Goal: Book appointment/travel/reservation

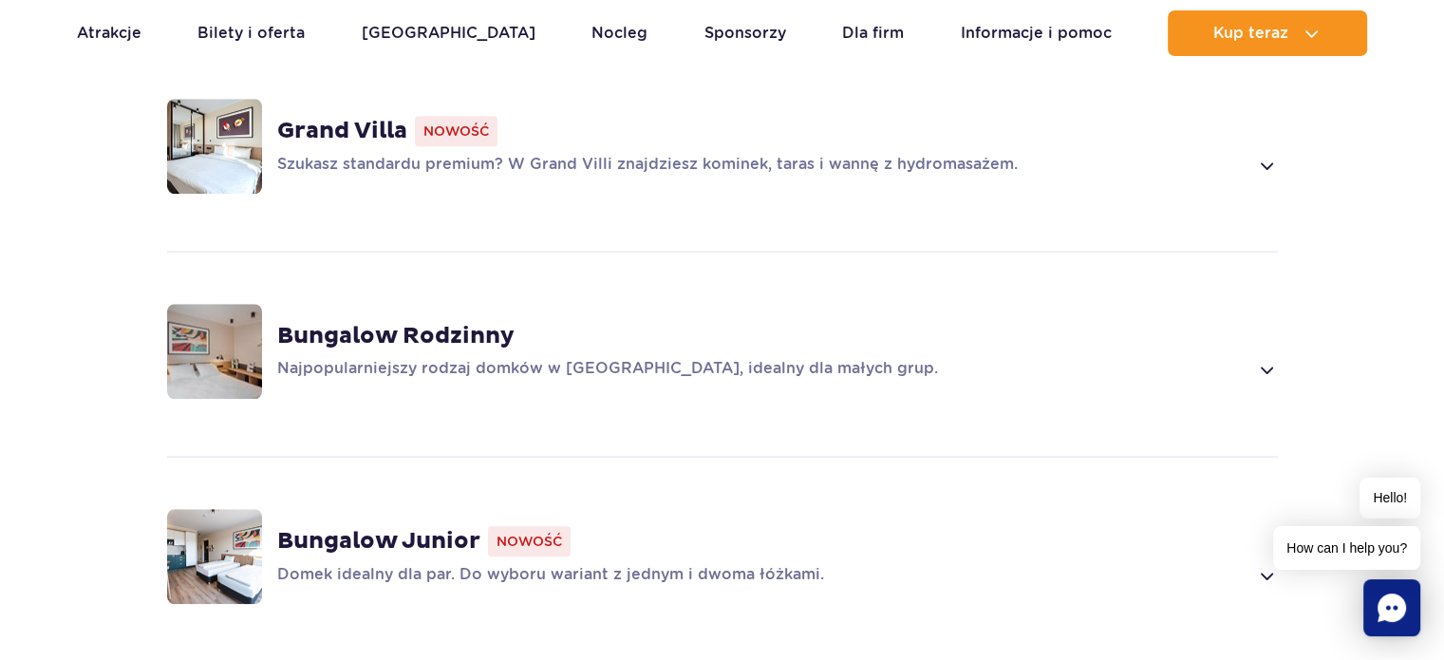
scroll to position [1420, 0]
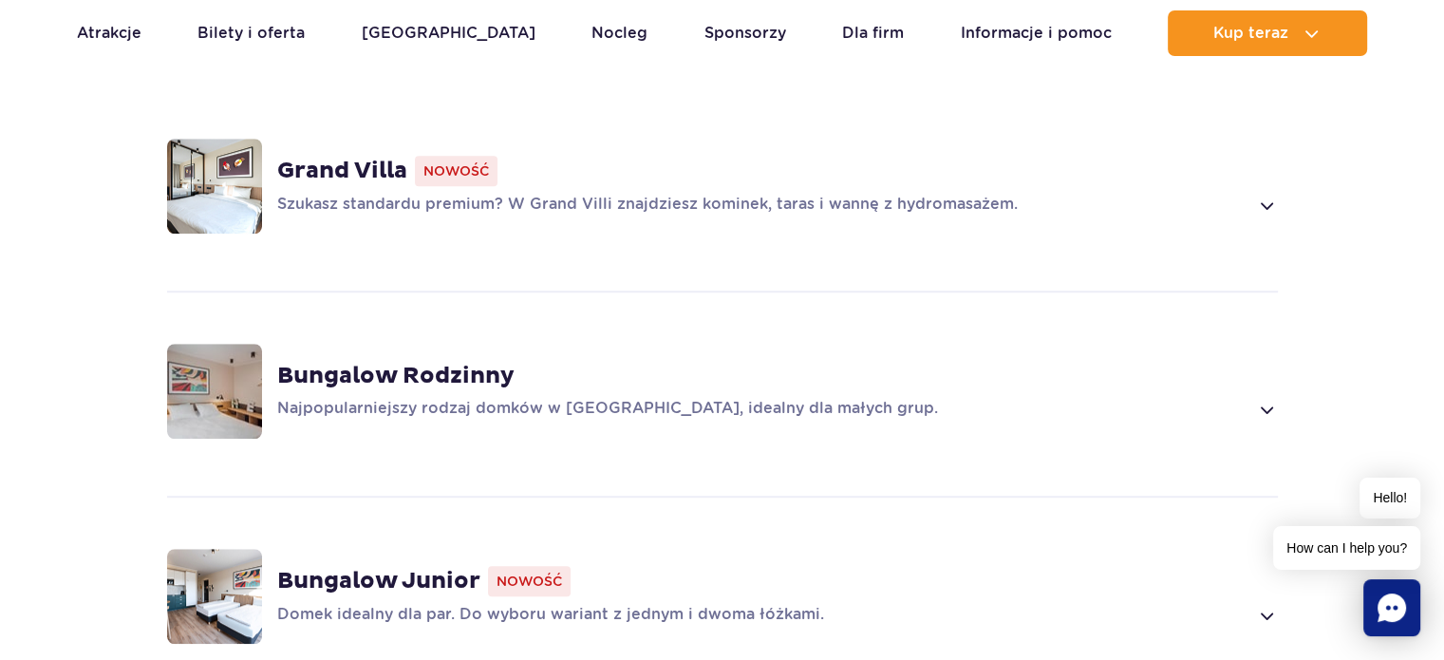
click at [1261, 398] on div "Bungalow Rodzinny Najpopularniejszy rodzaj domków w [GEOGRAPHIC_DATA], idealny …" at bounding box center [722, 390] width 1217 height 201
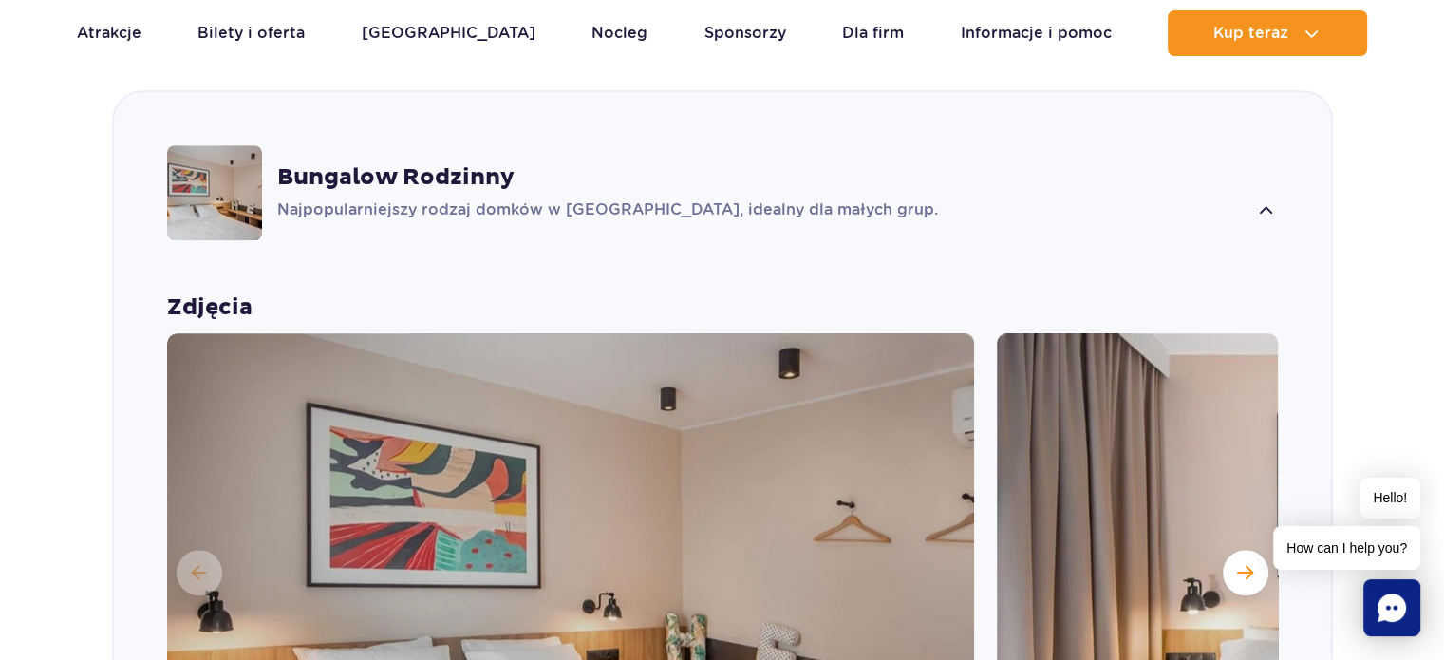
scroll to position [1570, 0]
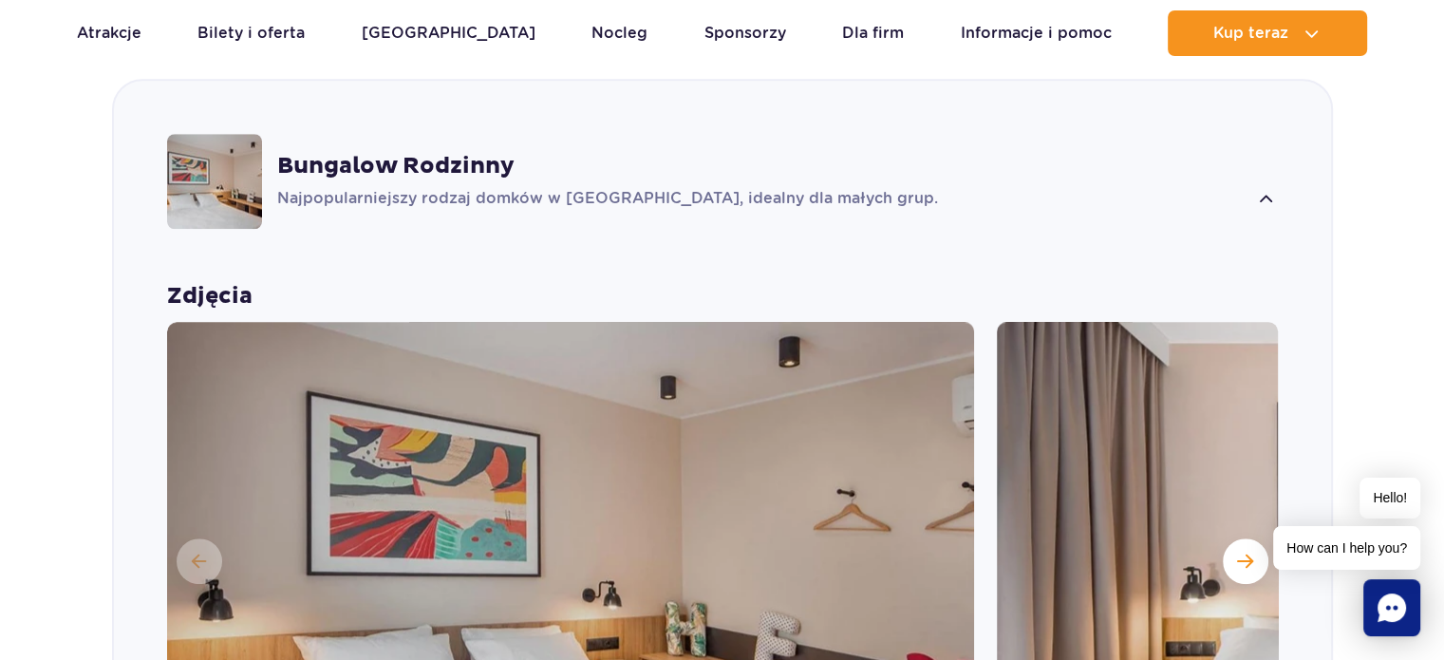
click at [440, 152] on strong "Bungalow Rodzinny" at bounding box center [395, 166] width 237 height 28
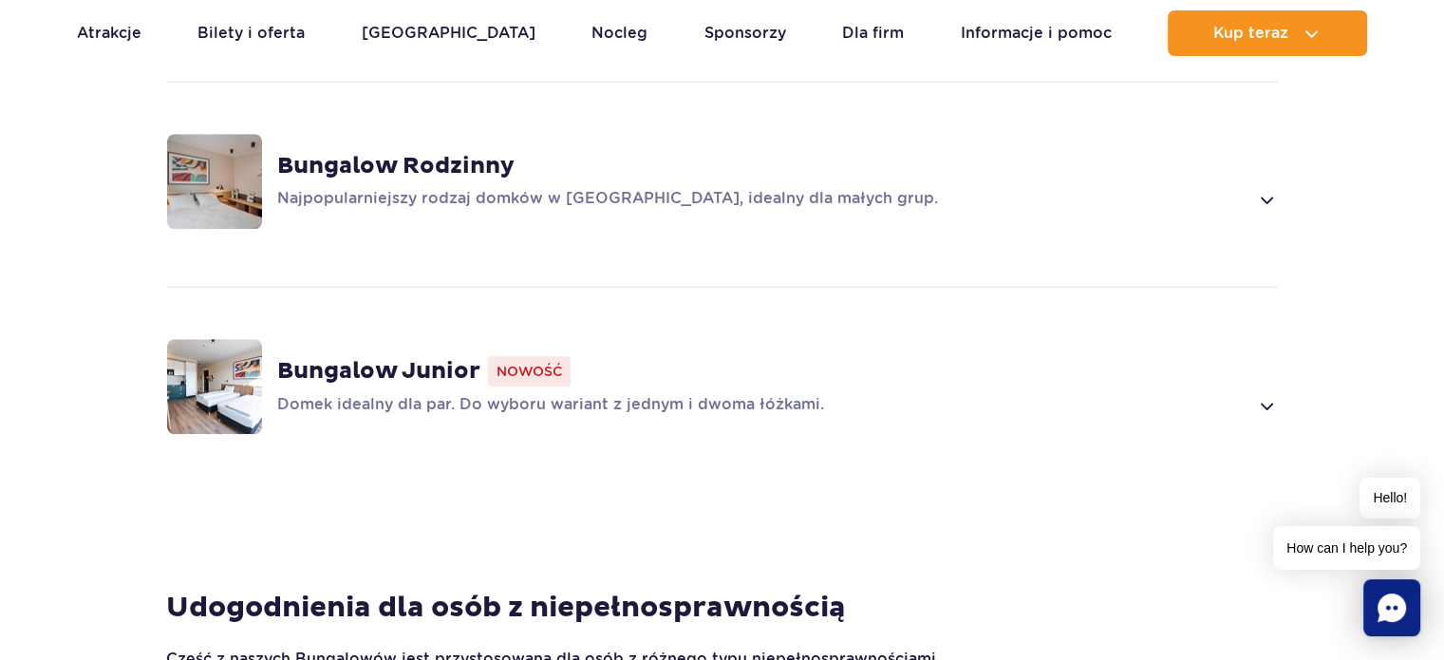
click at [440, 152] on strong "Bungalow Rodzinny" at bounding box center [395, 166] width 237 height 28
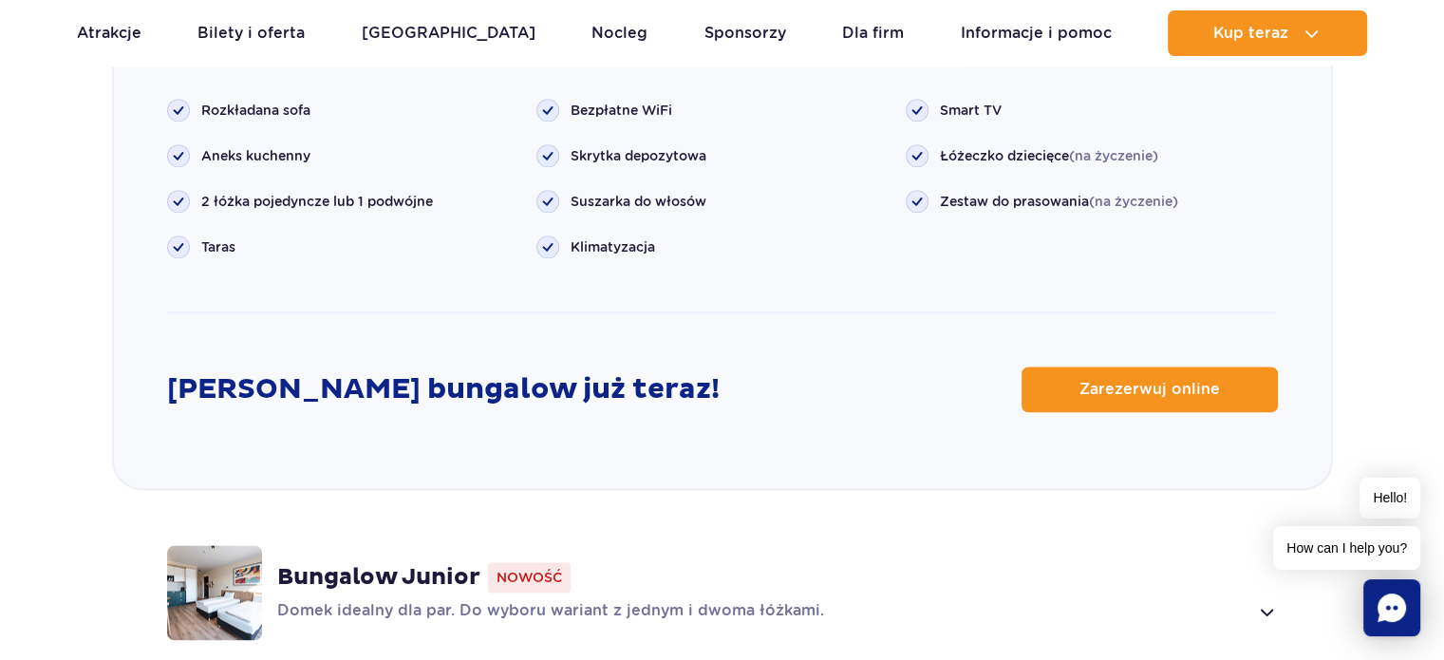
scroll to position [2399, 0]
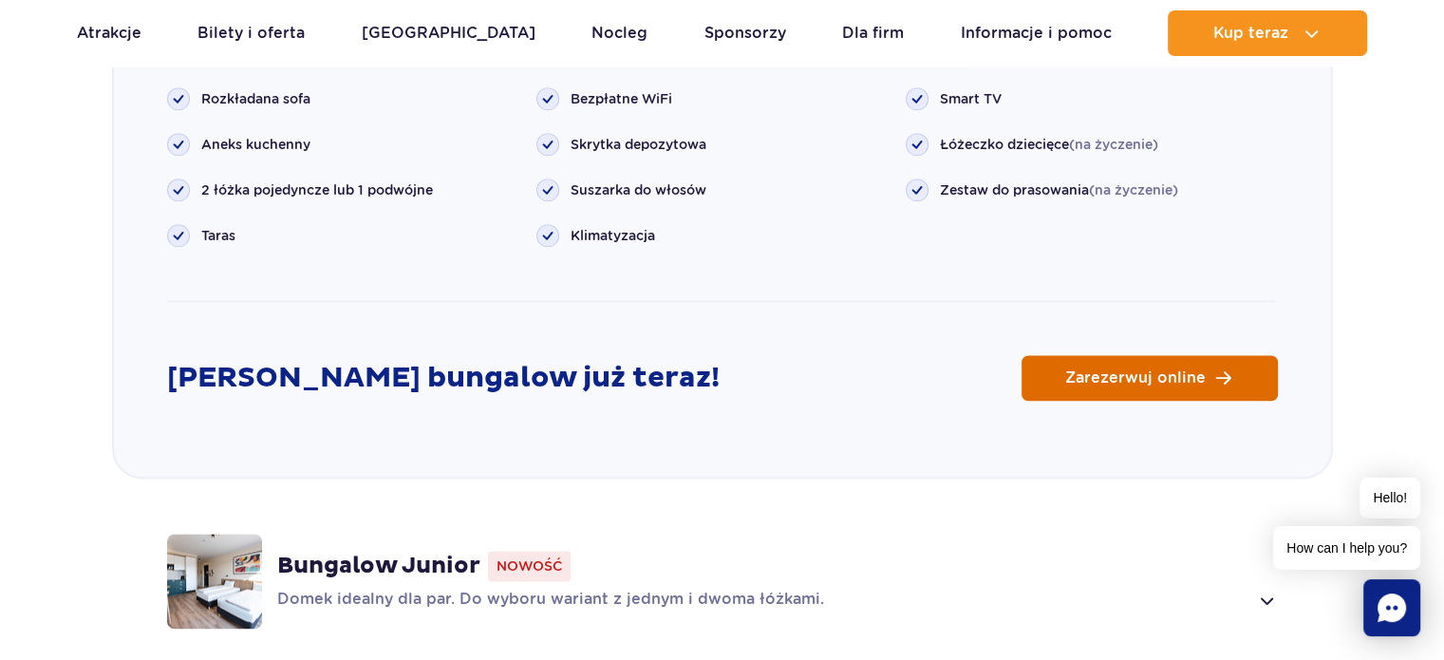
click at [1109, 370] on span "Zarezerwuj online" at bounding box center [1135, 377] width 140 height 15
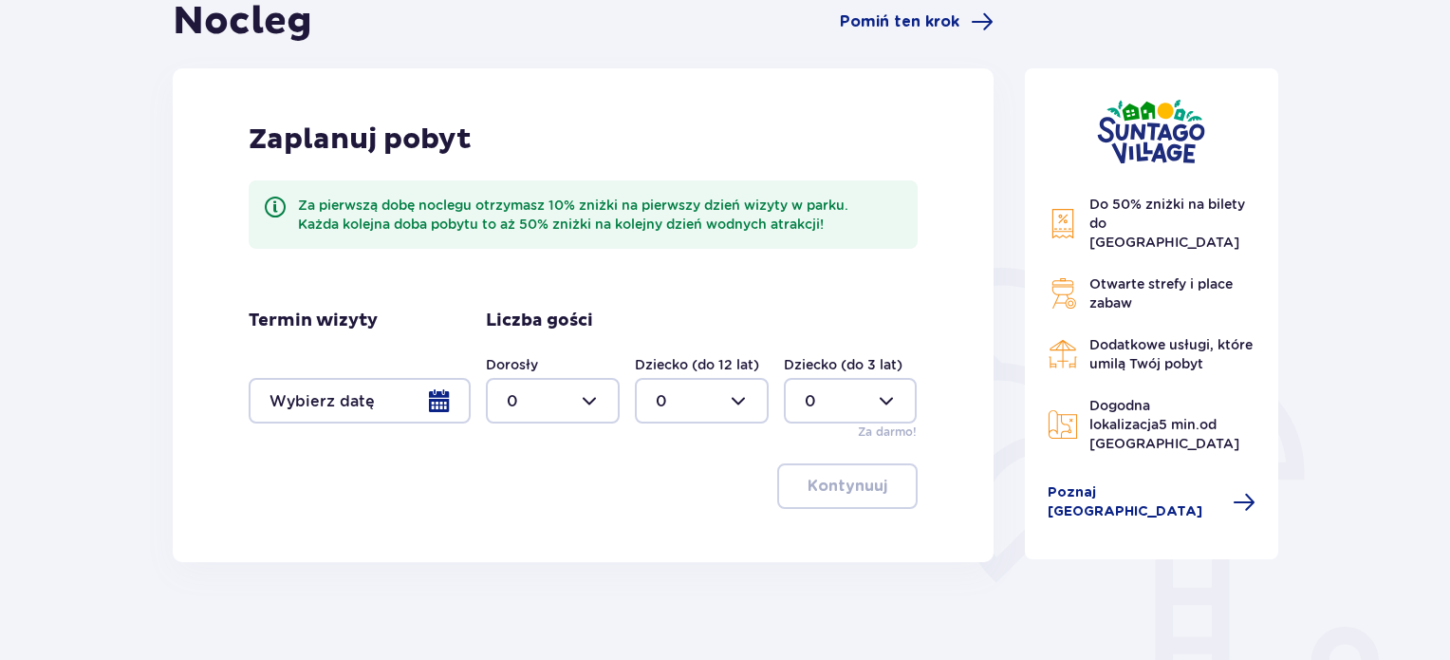
scroll to position [209, 0]
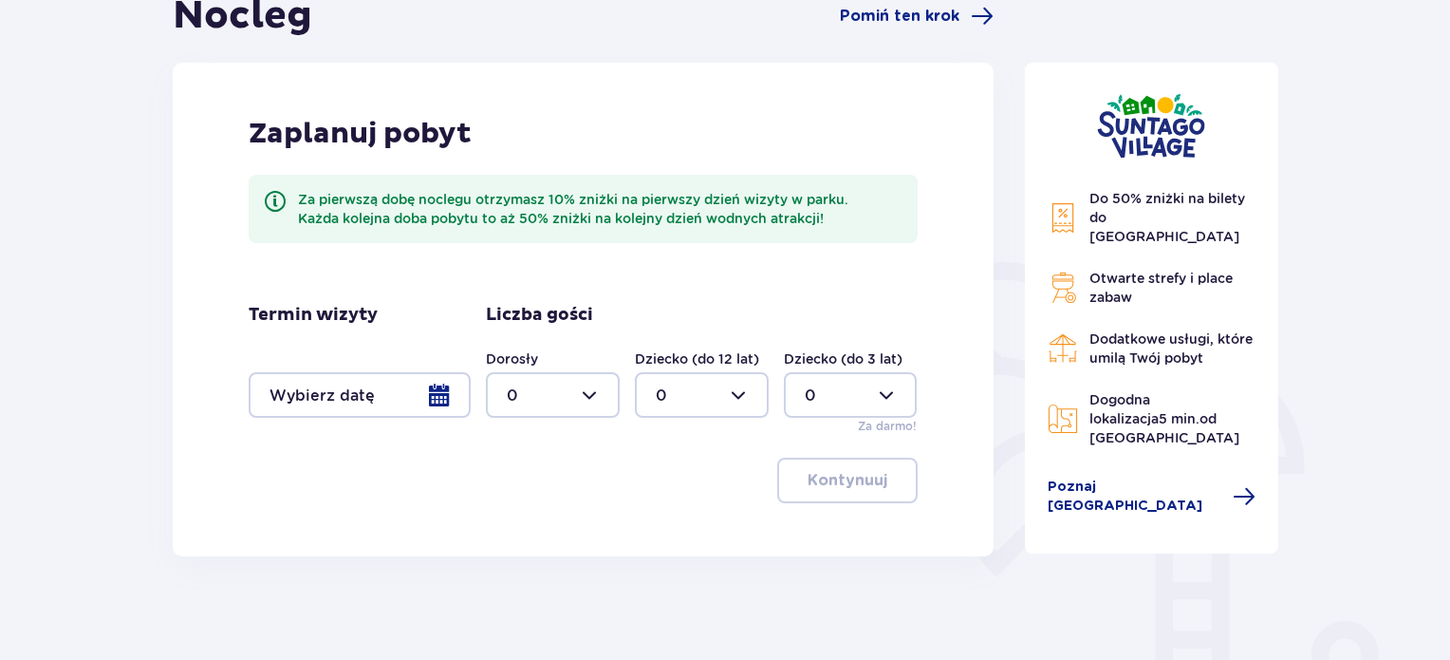
click at [598, 397] on div at bounding box center [553, 395] width 134 height 46
click at [543, 531] on div "2" at bounding box center [553, 532] width 92 height 21
type input "2"
click at [748, 394] on div at bounding box center [702, 395] width 134 height 46
click at [699, 489] on div "1" at bounding box center [702, 492] width 92 height 21
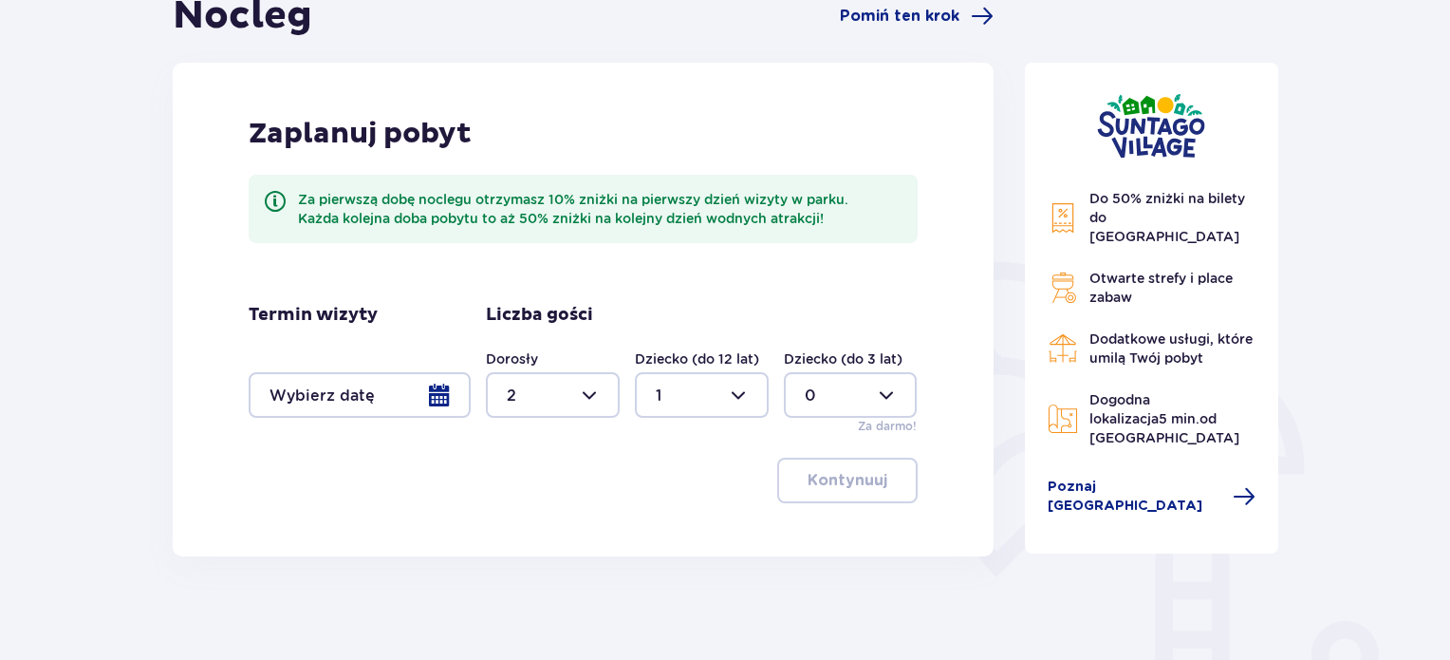
click at [745, 393] on div at bounding box center [702, 395] width 134 height 46
click at [680, 526] on div "2" at bounding box center [702, 532] width 92 height 21
click at [740, 394] on div at bounding box center [702, 395] width 134 height 46
click at [670, 557] on span "3" at bounding box center [702, 572] width 130 height 40
type input "3"
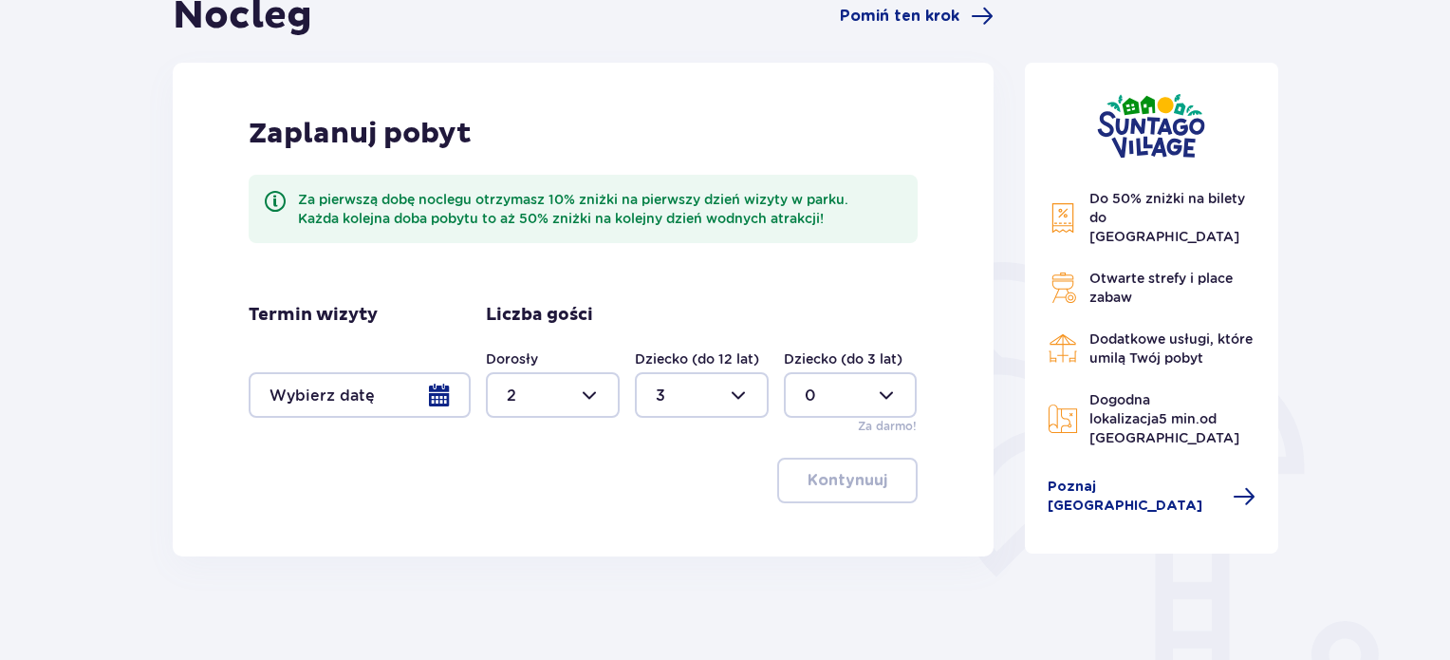
click at [316, 385] on div at bounding box center [360, 395] width 222 height 46
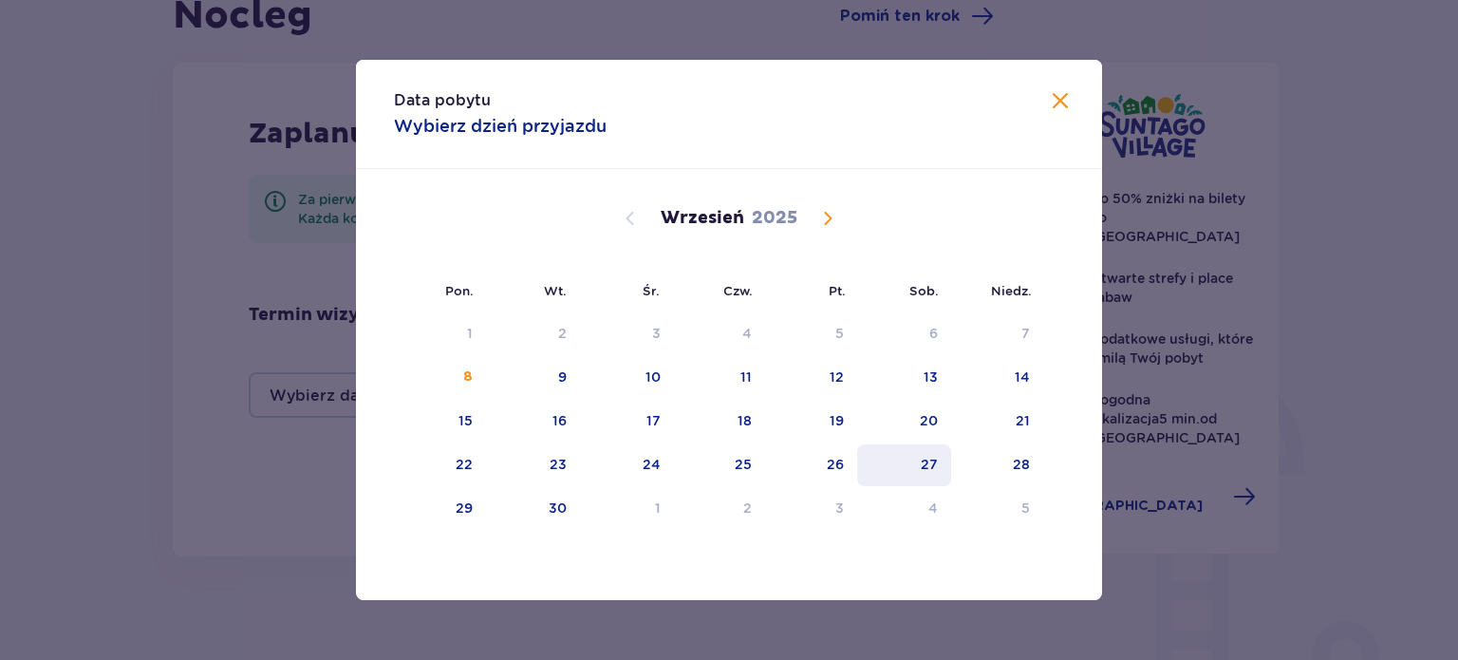
click at [915, 467] on div "27" at bounding box center [904, 465] width 94 height 42
click at [999, 459] on div "28" at bounding box center [997, 465] width 92 height 42
type input "27.09.25 - 28.09.25"
type input "0"
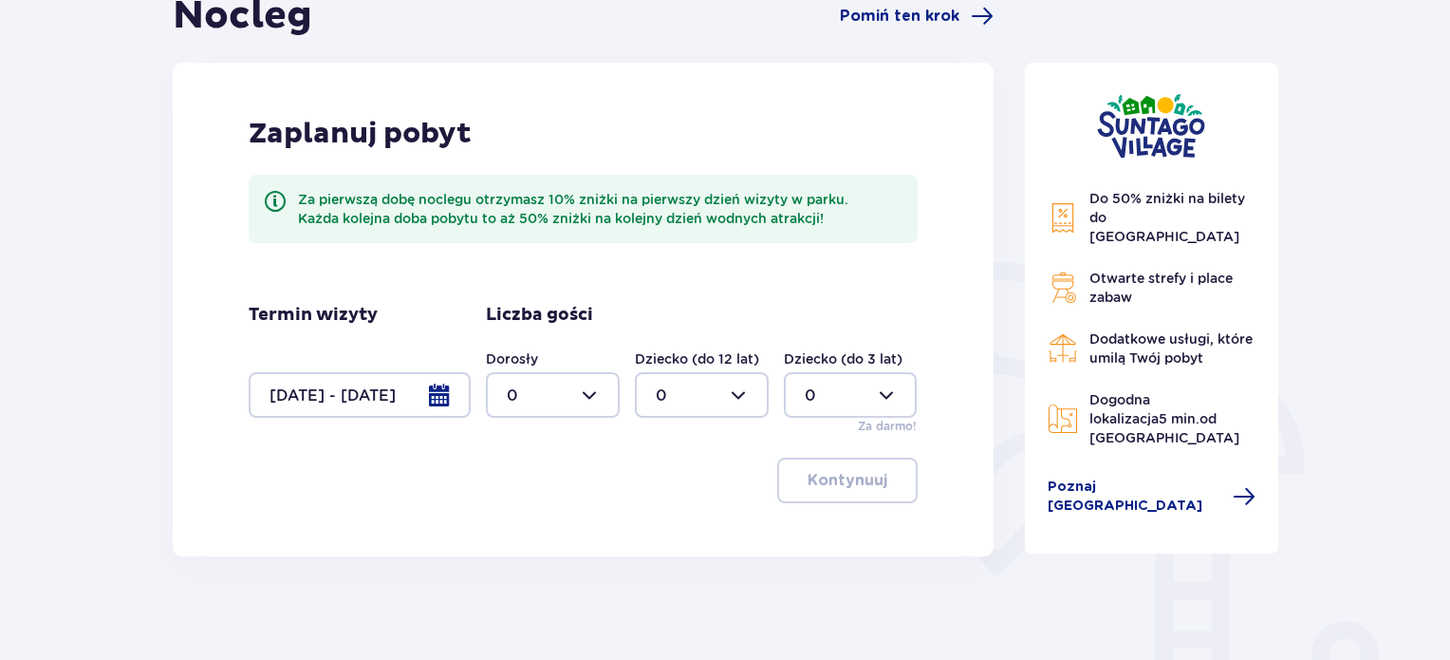
click at [428, 393] on div at bounding box center [360, 395] width 222 height 46
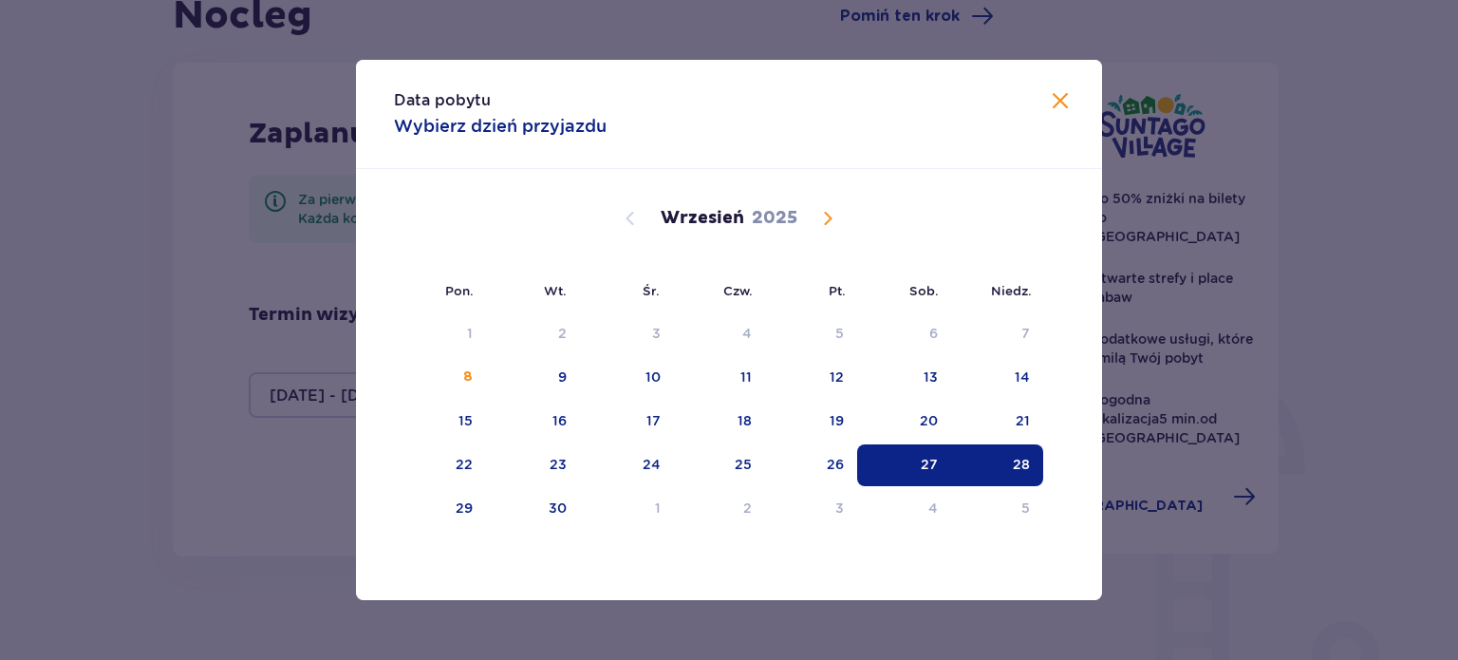
click at [835, 219] on span "Calendar" at bounding box center [827, 218] width 23 height 23
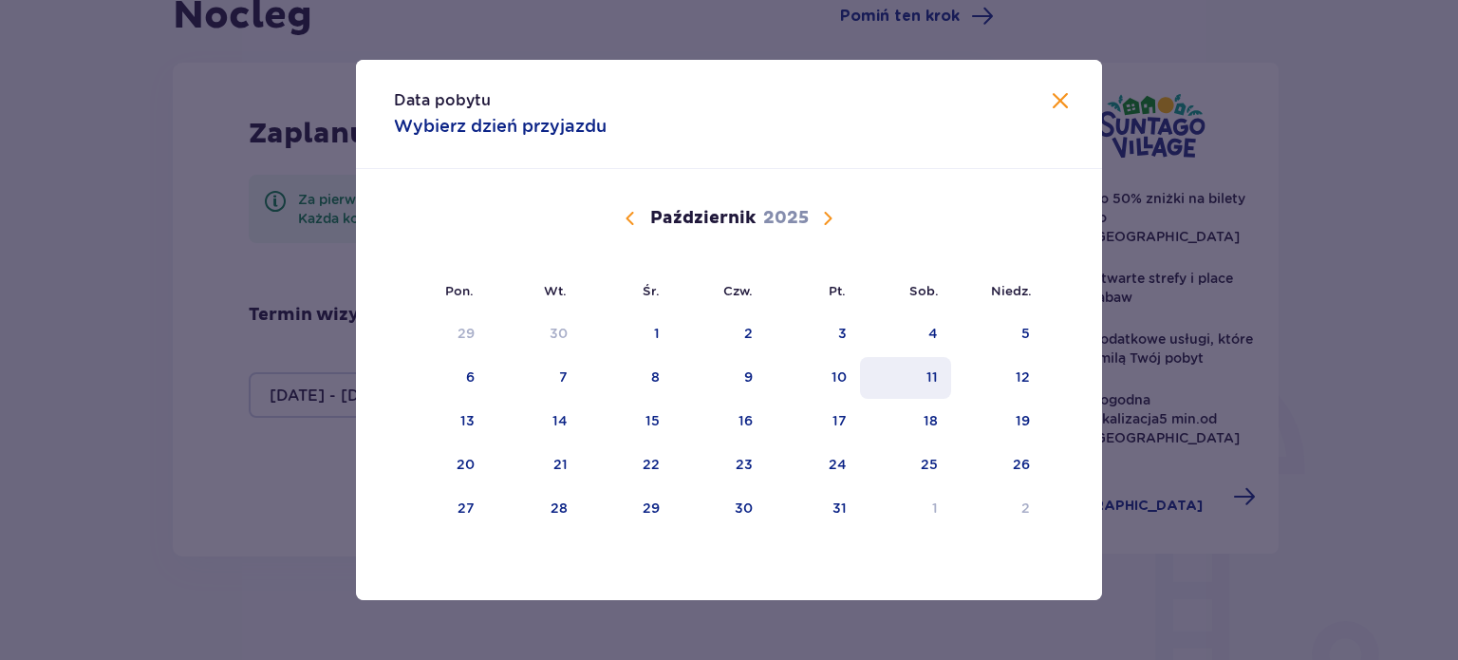
click at [940, 367] on div "11" at bounding box center [906, 378] width 92 height 42
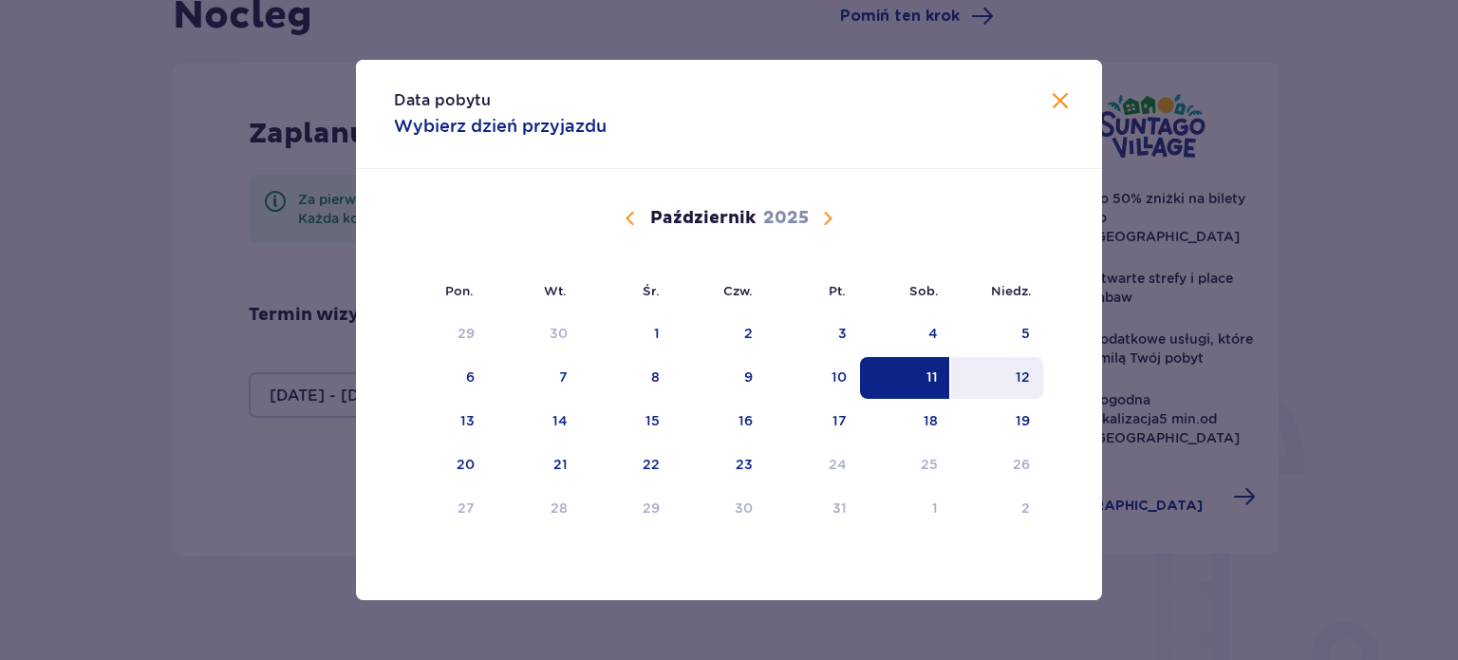
click at [1021, 379] on div "12" at bounding box center [1023, 376] width 14 height 19
type input "11.10.25 - 12.10.25"
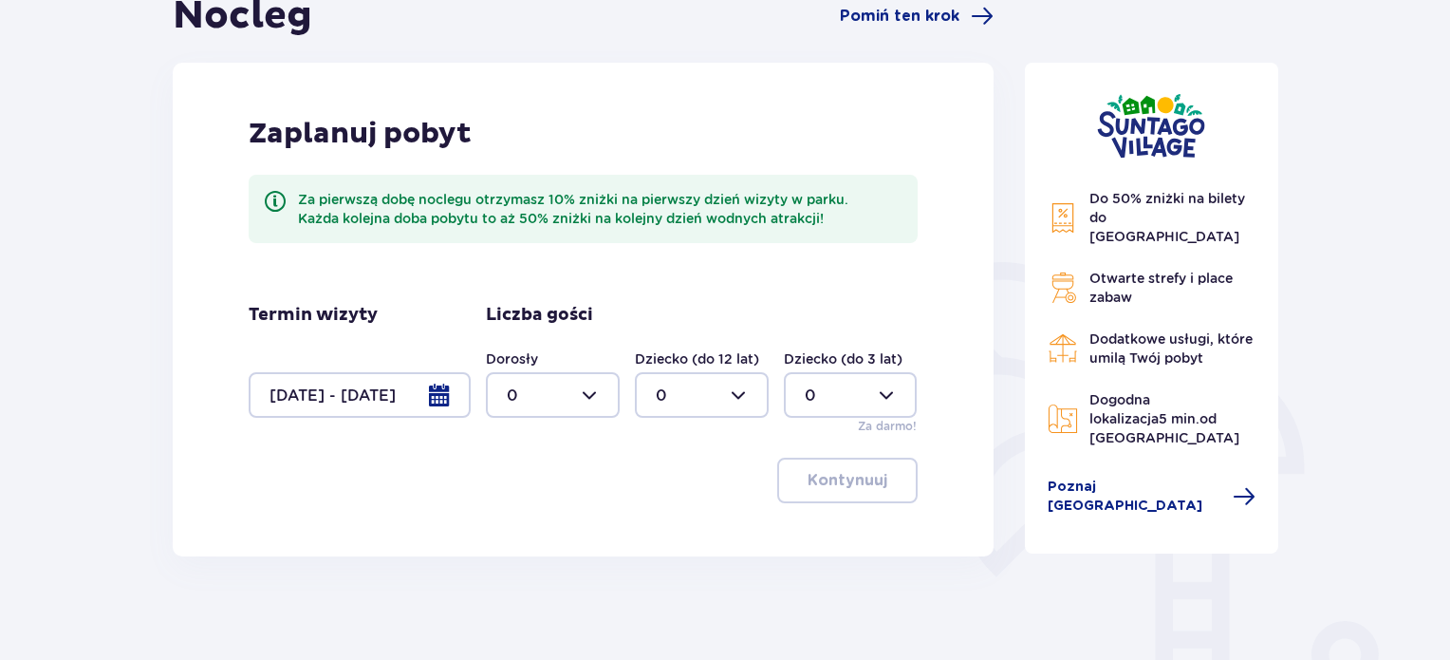
click at [547, 395] on div at bounding box center [553, 395] width 134 height 46
click at [527, 527] on div "2" at bounding box center [553, 532] width 92 height 21
type input "2"
click at [727, 394] on div at bounding box center [702, 395] width 134 height 46
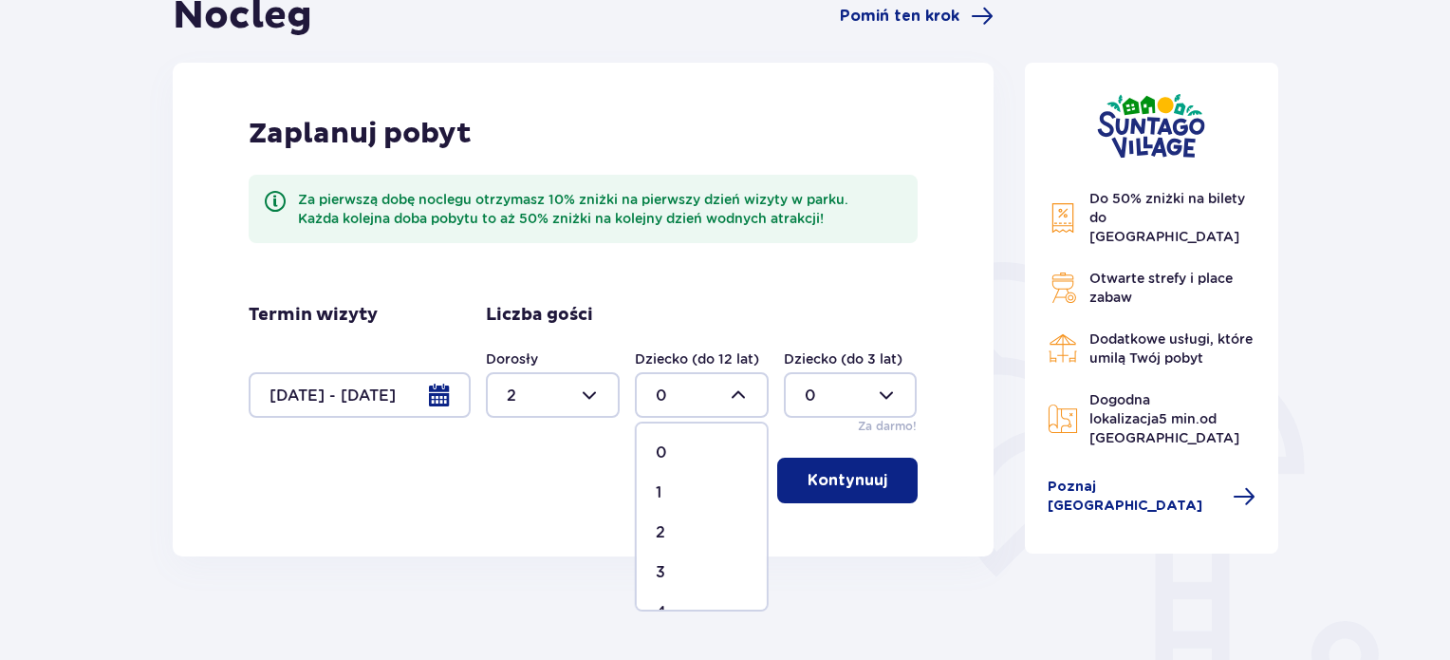
click at [680, 525] on div "2" at bounding box center [702, 532] width 92 height 21
click at [733, 398] on div at bounding box center [702, 395] width 134 height 46
click at [670, 562] on div "3" at bounding box center [702, 572] width 92 height 21
type input "3"
click at [844, 474] on p "Kontynuuj" at bounding box center [848, 480] width 80 height 21
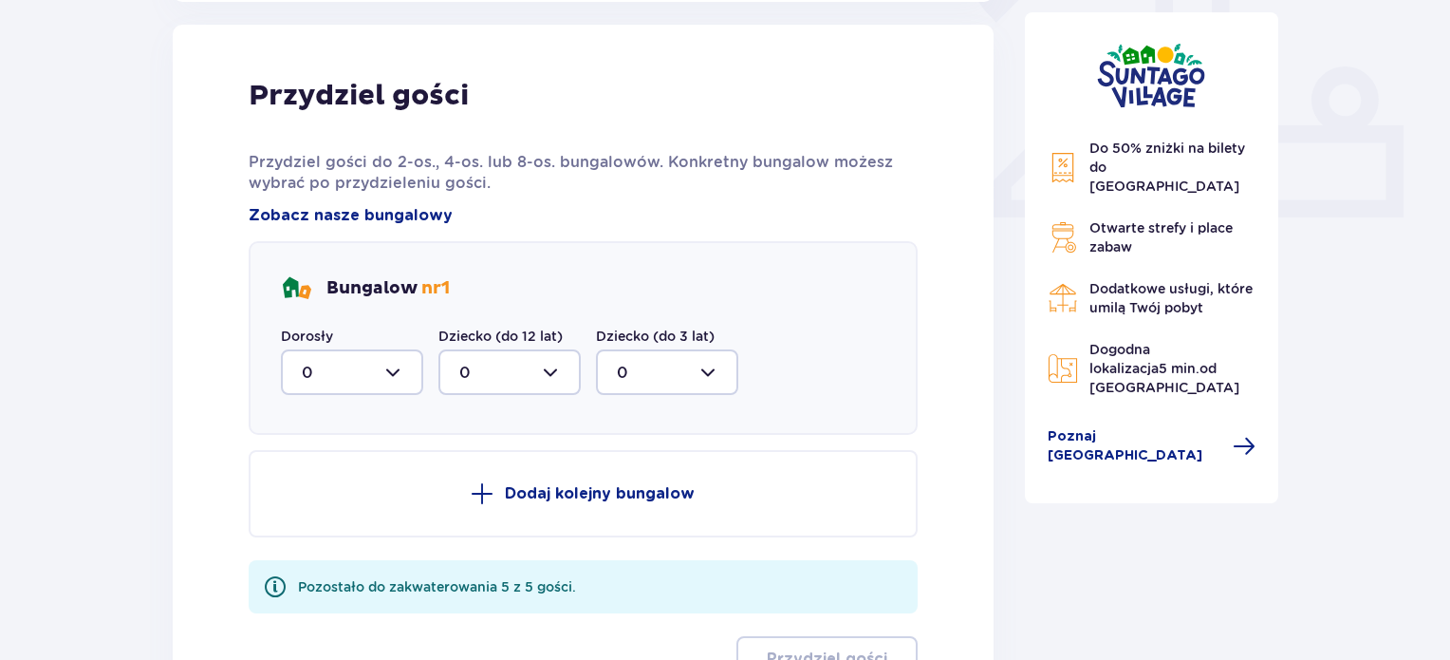
scroll to position [765, 0]
click at [365, 371] on div at bounding box center [352, 370] width 142 height 46
click at [351, 506] on div "2" at bounding box center [352, 507] width 101 height 21
type input "2"
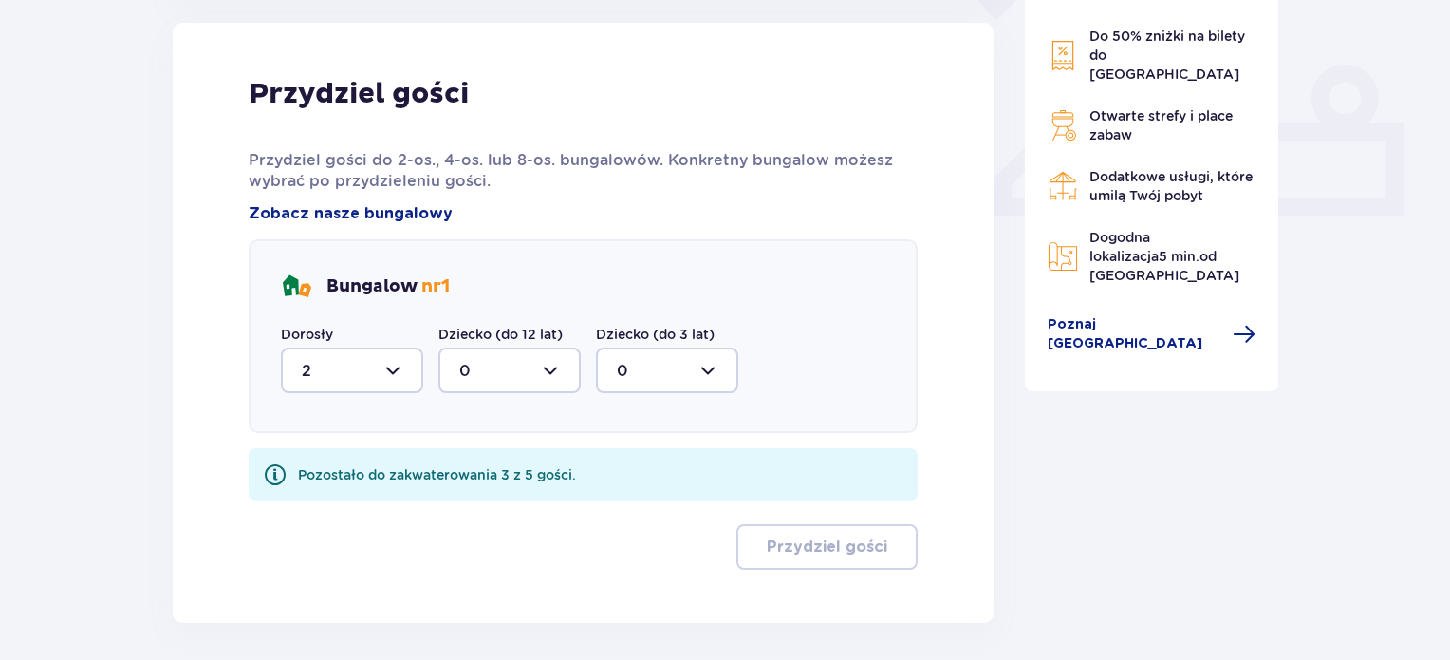
click at [529, 363] on div at bounding box center [510, 370] width 142 height 46
click at [482, 543] on div "3" at bounding box center [509, 547] width 101 height 21
type input "3"
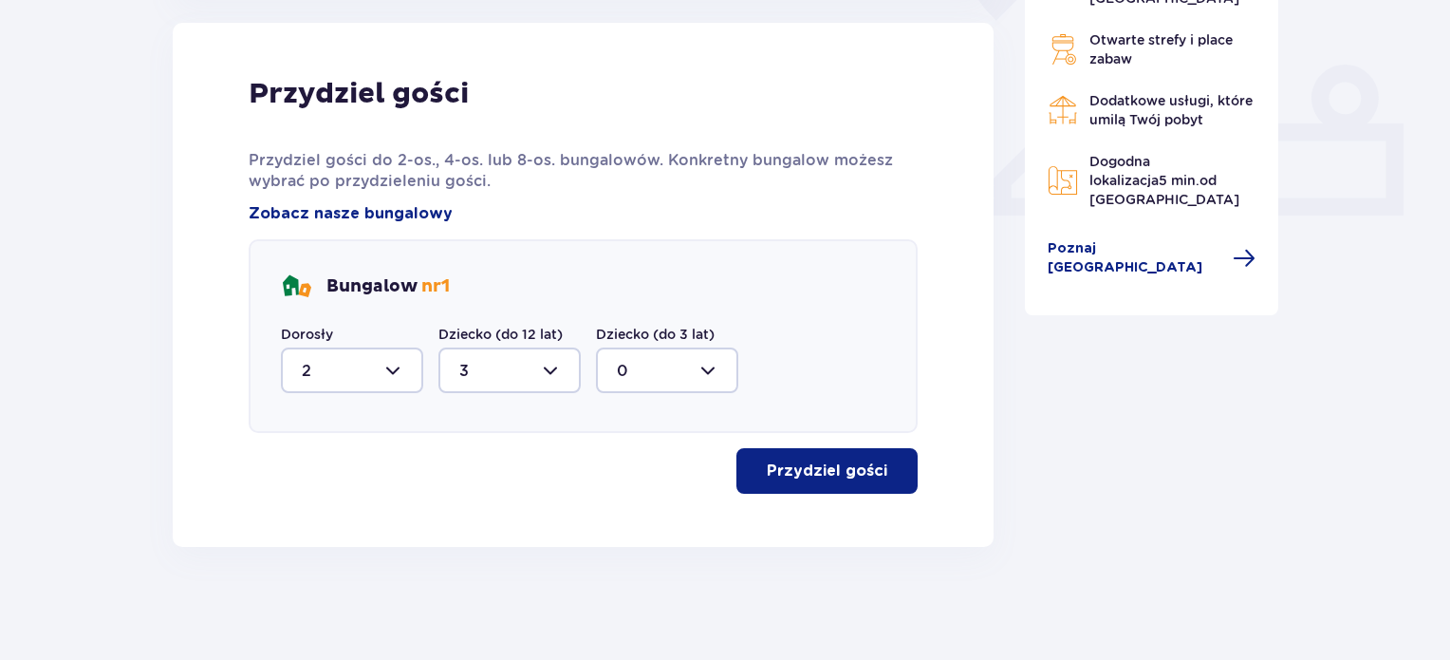
click at [830, 467] on p "Przydziel gości" at bounding box center [827, 470] width 121 height 21
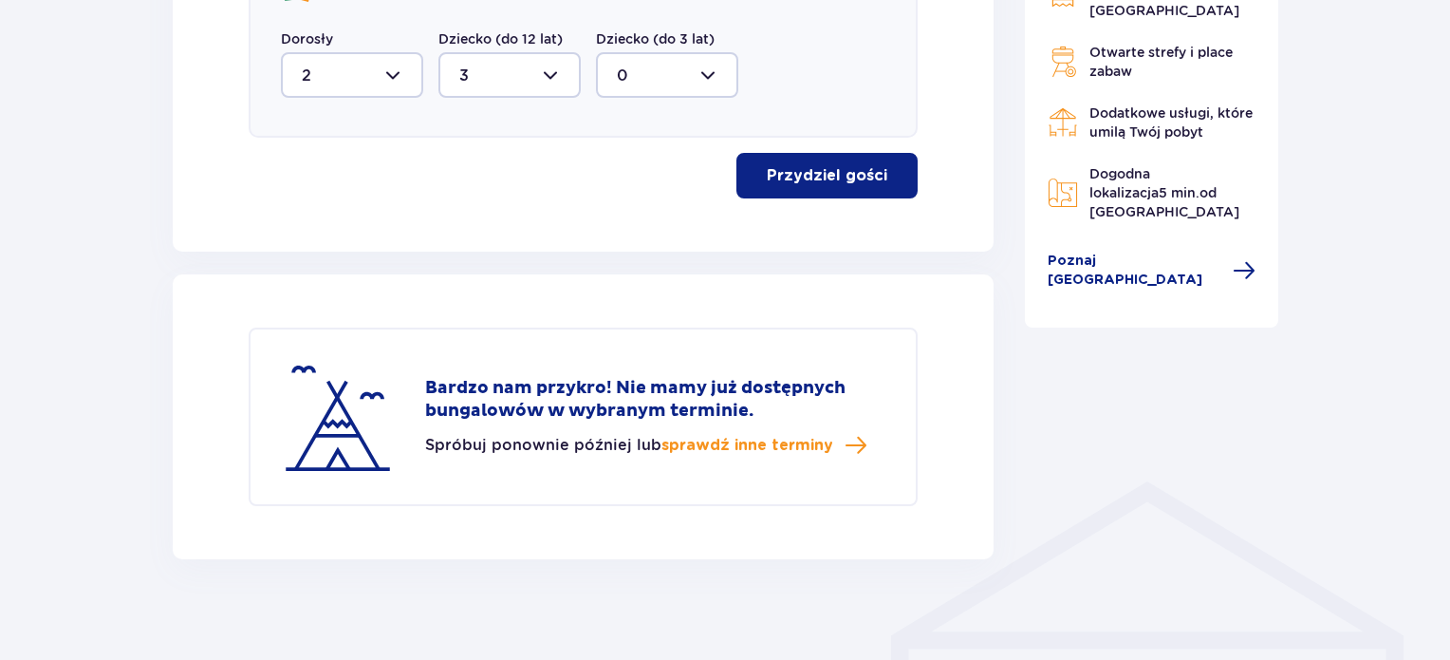
scroll to position [1072, 0]
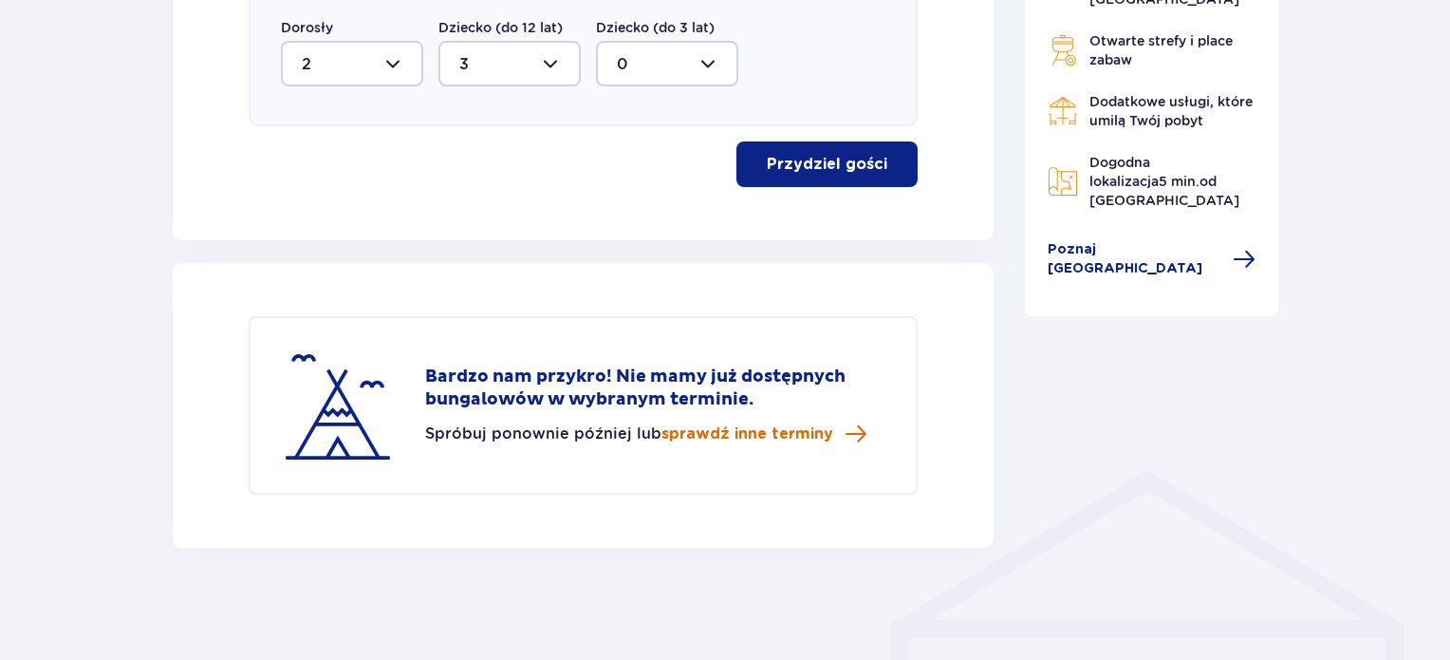
click at [749, 432] on span "sprawdź inne terminy" at bounding box center [748, 433] width 172 height 21
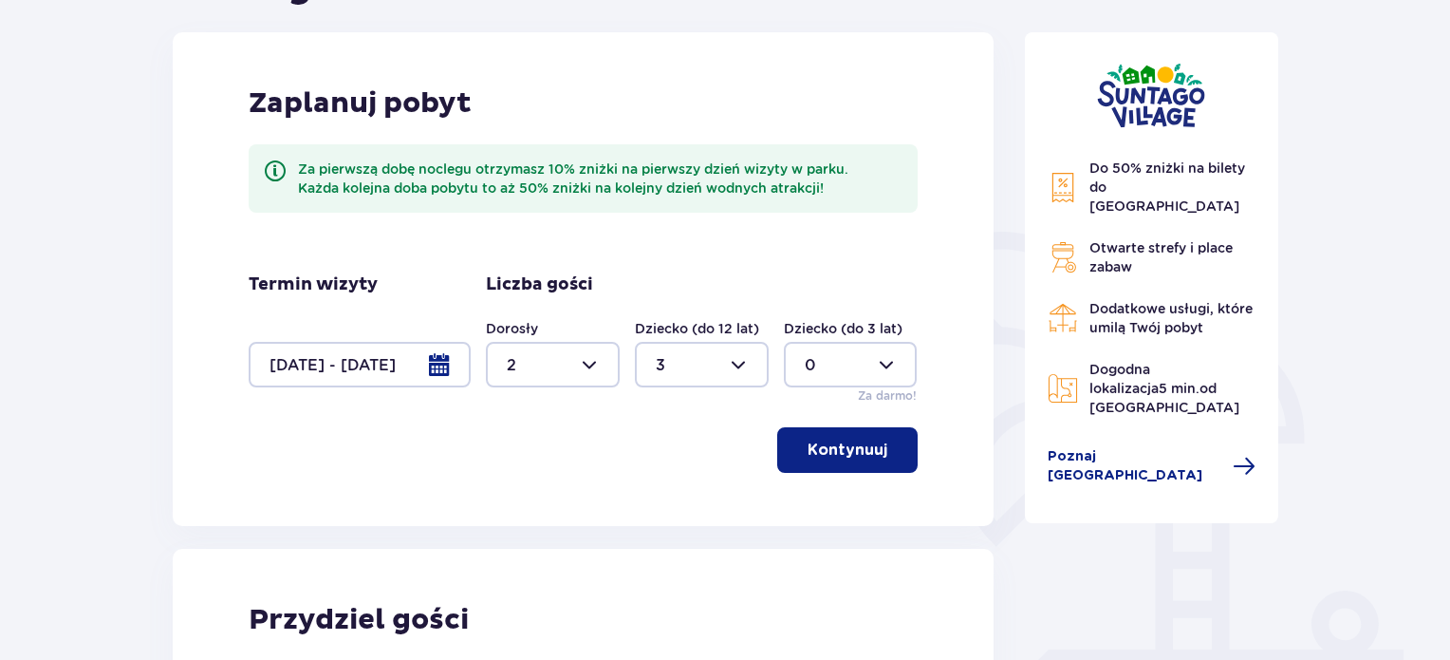
scroll to position [224, 0]
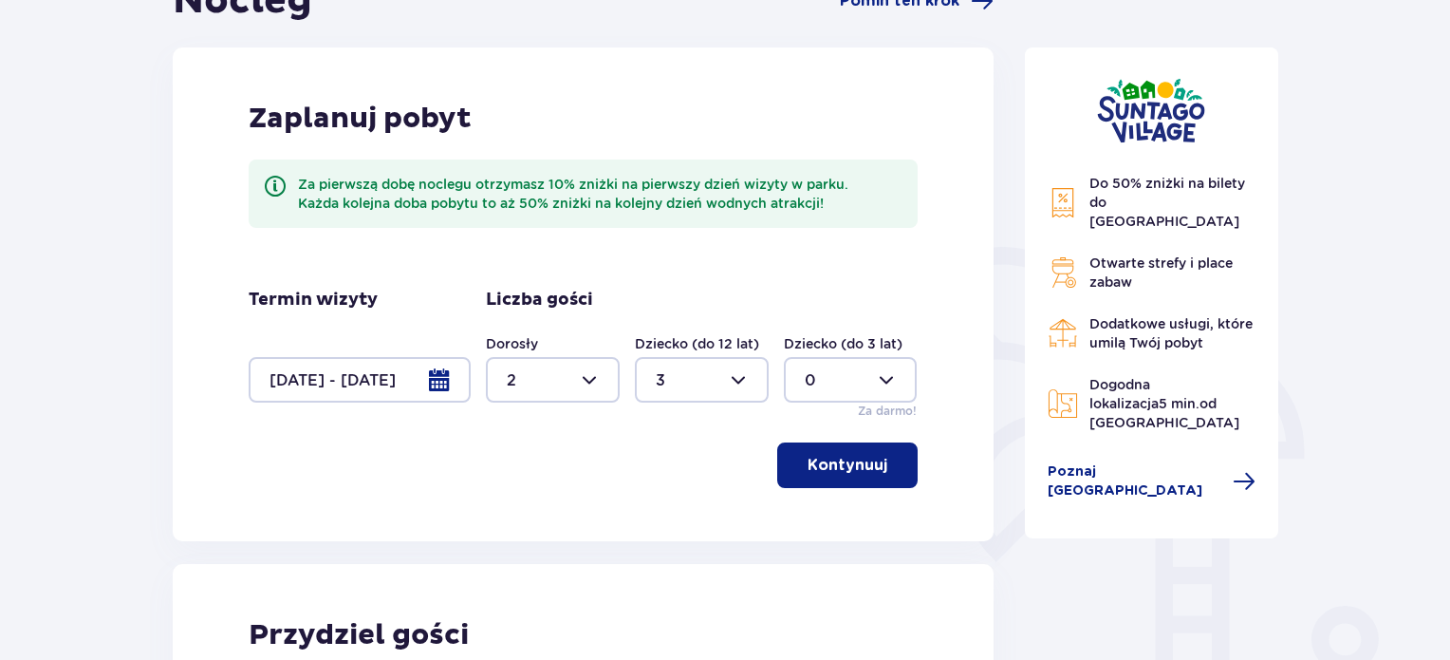
click at [365, 382] on div at bounding box center [360, 380] width 222 height 46
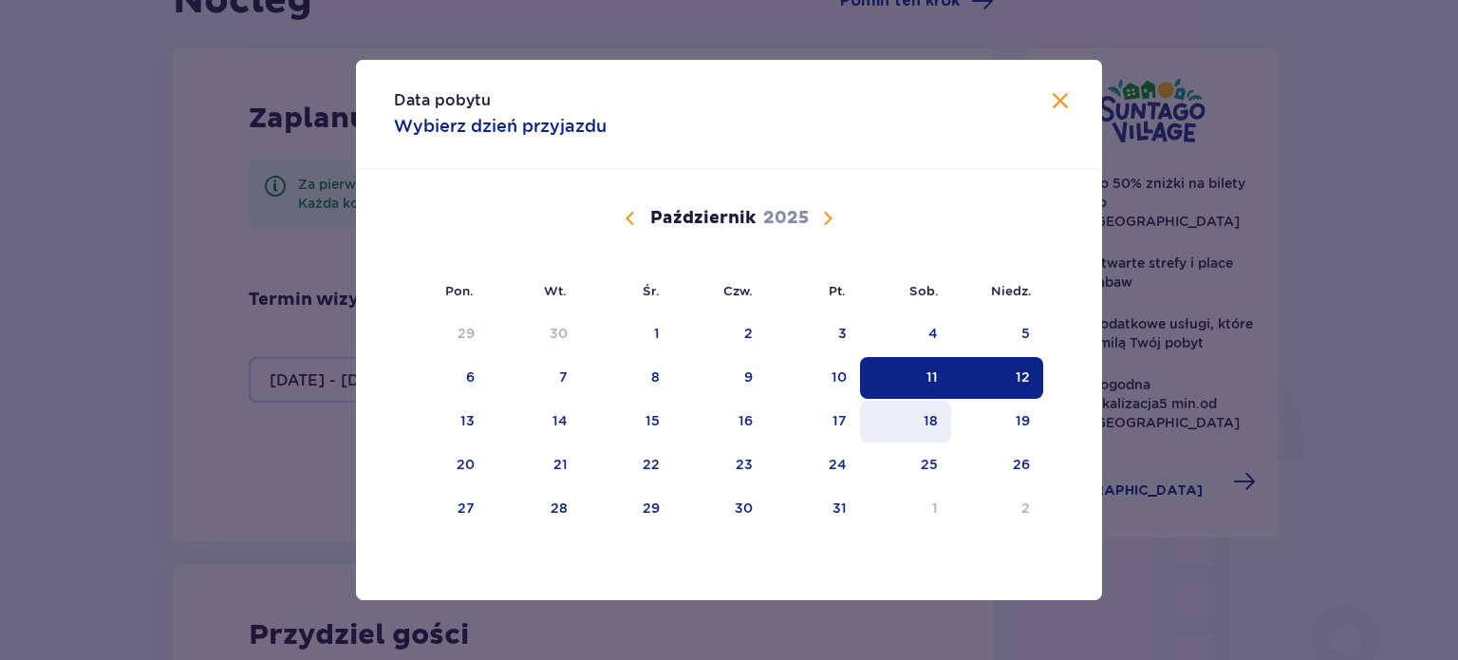
click at [931, 428] on div "18" at bounding box center [931, 420] width 14 height 19
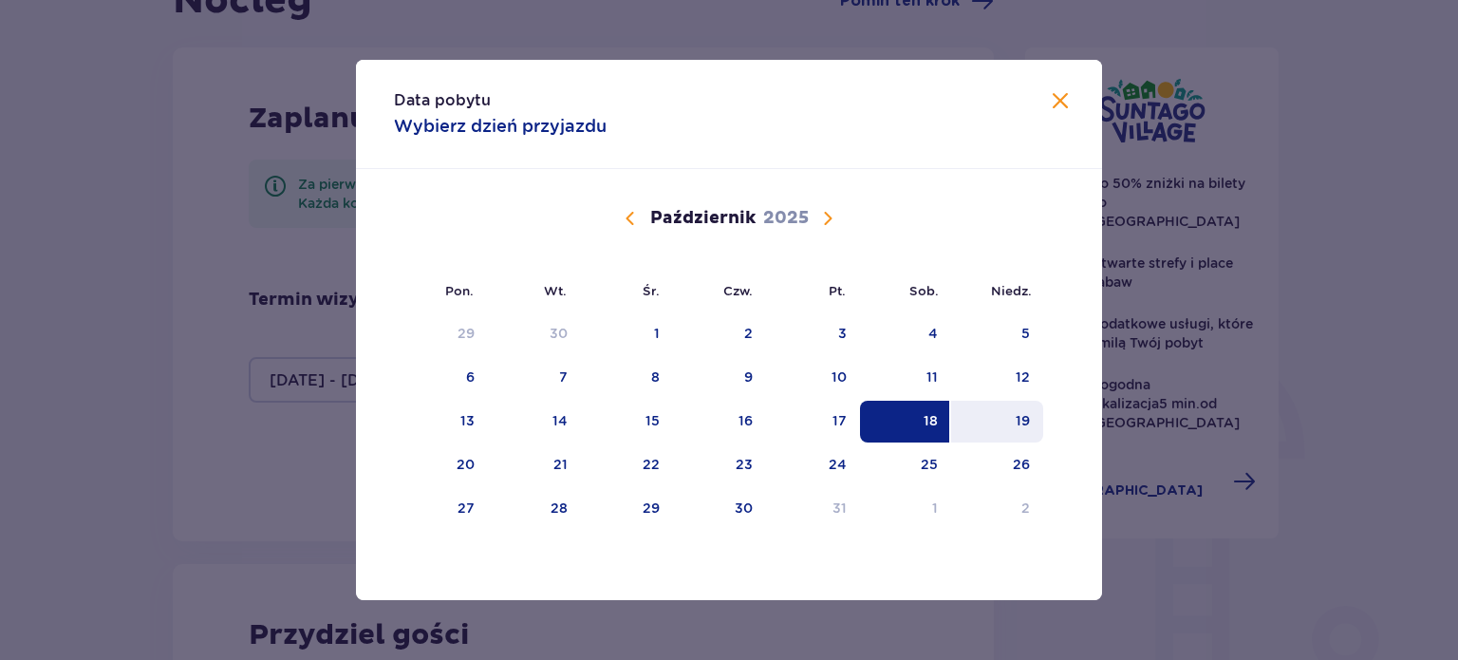
click at [1008, 417] on div "19" at bounding box center [997, 422] width 92 height 42
type input "18.10.25 - 19.10.25"
type input "0"
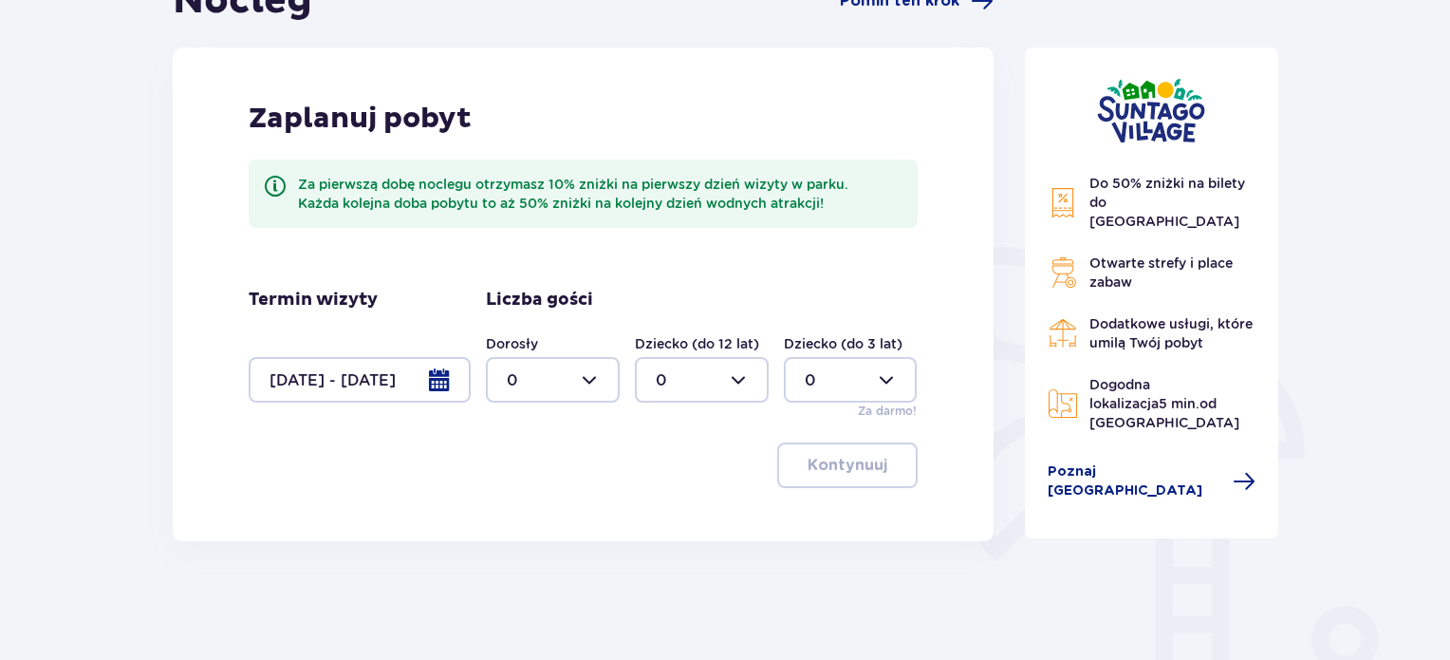
click at [551, 367] on div at bounding box center [553, 380] width 134 height 46
click at [548, 519] on div "2" at bounding box center [553, 517] width 92 height 21
type input "2"
click at [700, 394] on div at bounding box center [702, 380] width 134 height 46
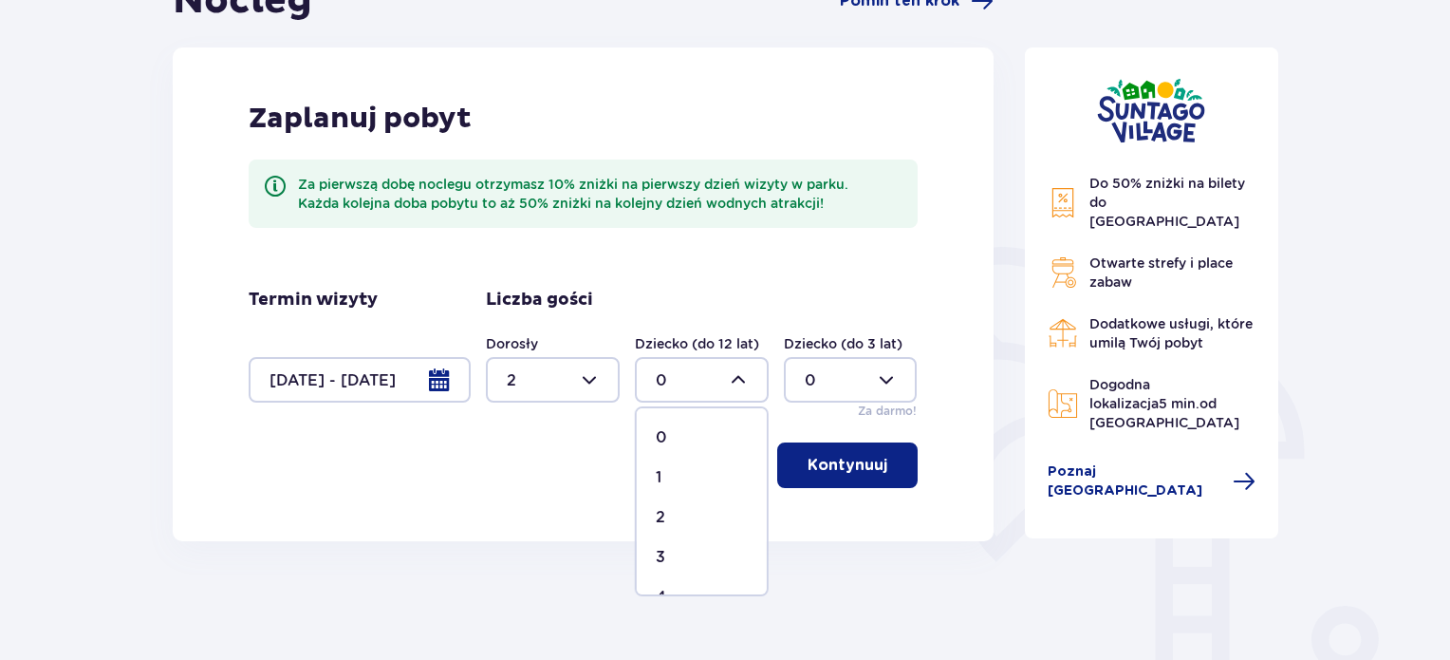
click at [692, 563] on div "3" at bounding box center [702, 557] width 92 height 21
type input "3"
click at [851, 454] on button "Kontynuuj" at bounding box center [847, 465] width 140 height 46
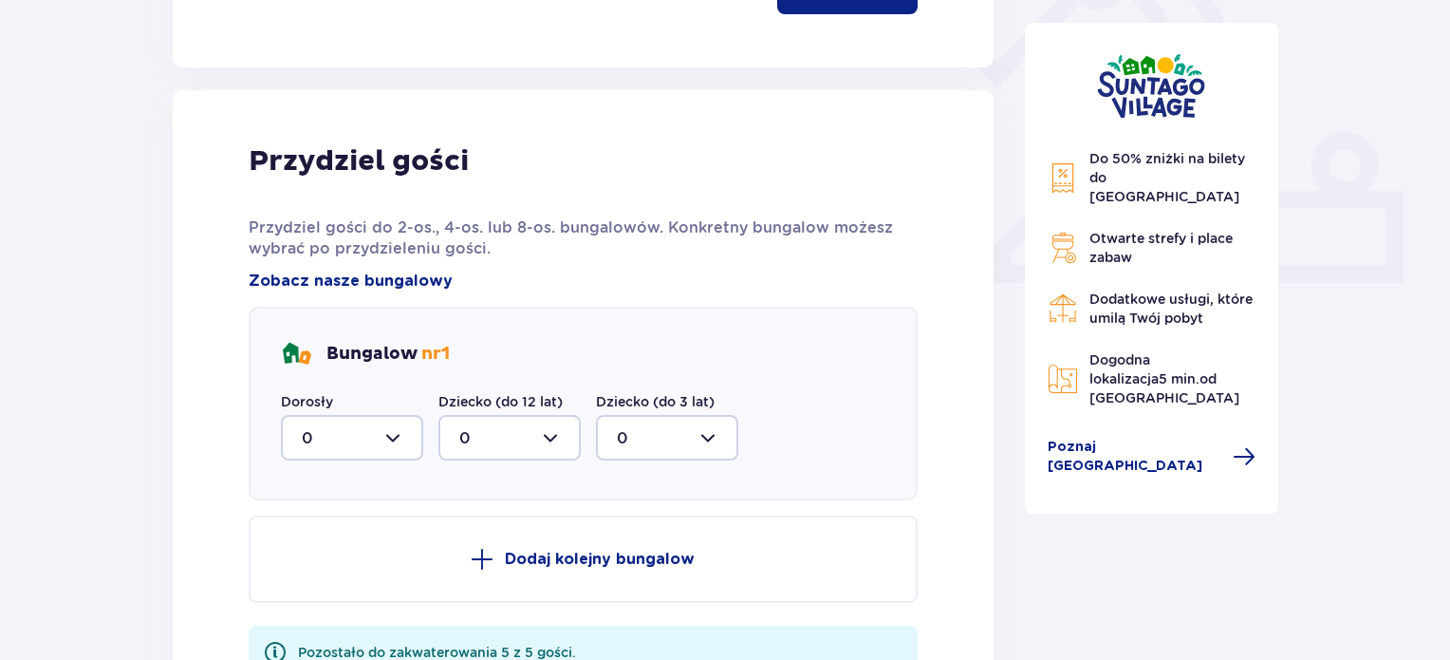
scroll to position [765, 0]
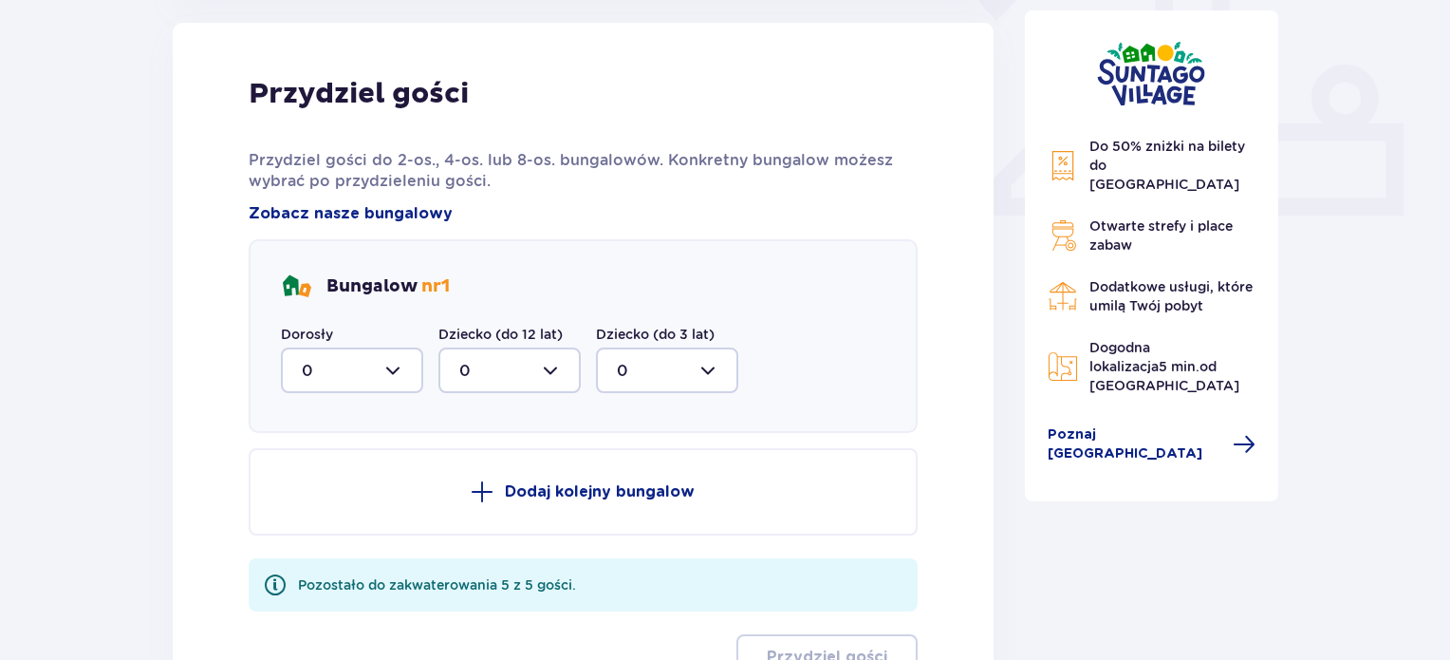
click at [351, 352] on div at bounding box center [352, 370] width 142 height 46
click at [348, 495] on span "2" at bounding box center [352, 508] width 139 height 40
type input "2"
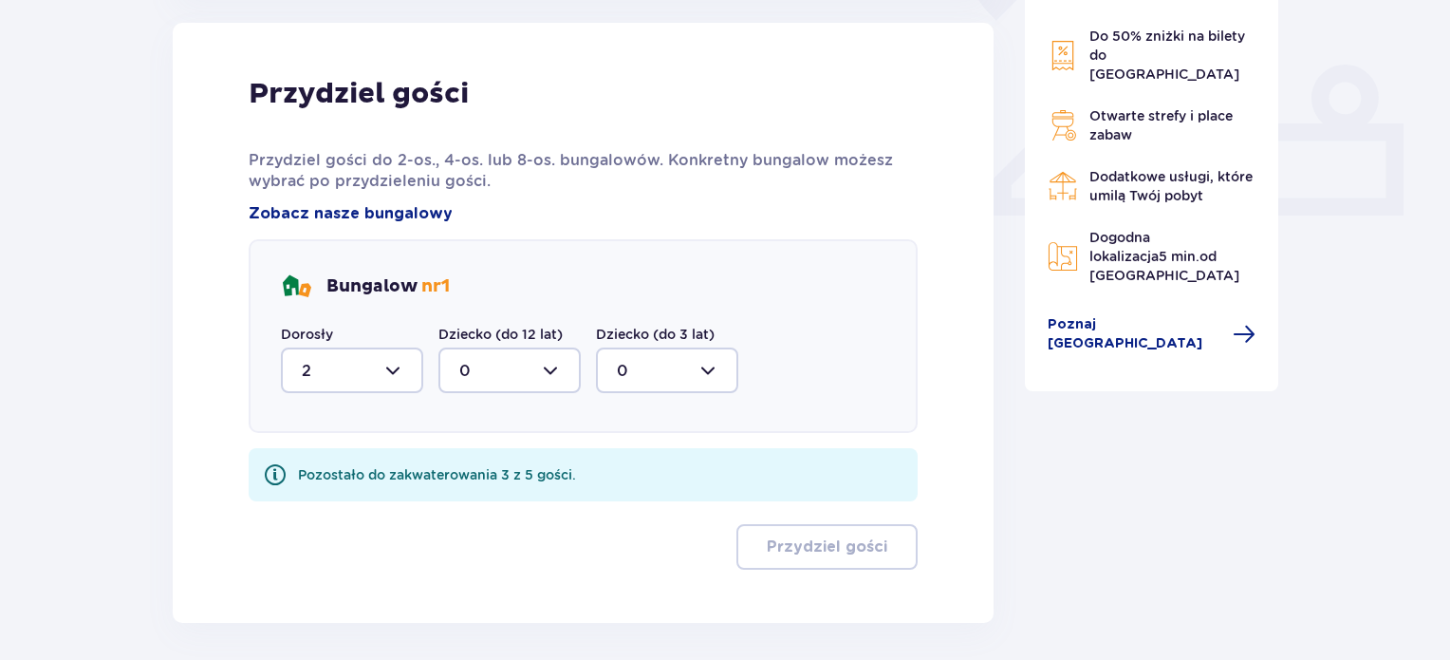
drag, startPoint x: 512, startPoint y: 376, endPoint x: 537, endPoint y: 345, distance: 40.5
click at [537, 345] on div "Dziecko (do 12 lat) 0" at bounding box center [510, 359] width 142 height 68
click at [531, 362] on div at bounding box center [510, 370] width 142 height 46
click at [479, 542] on div "3" at bounding box center [509, 547] width 101 height 21
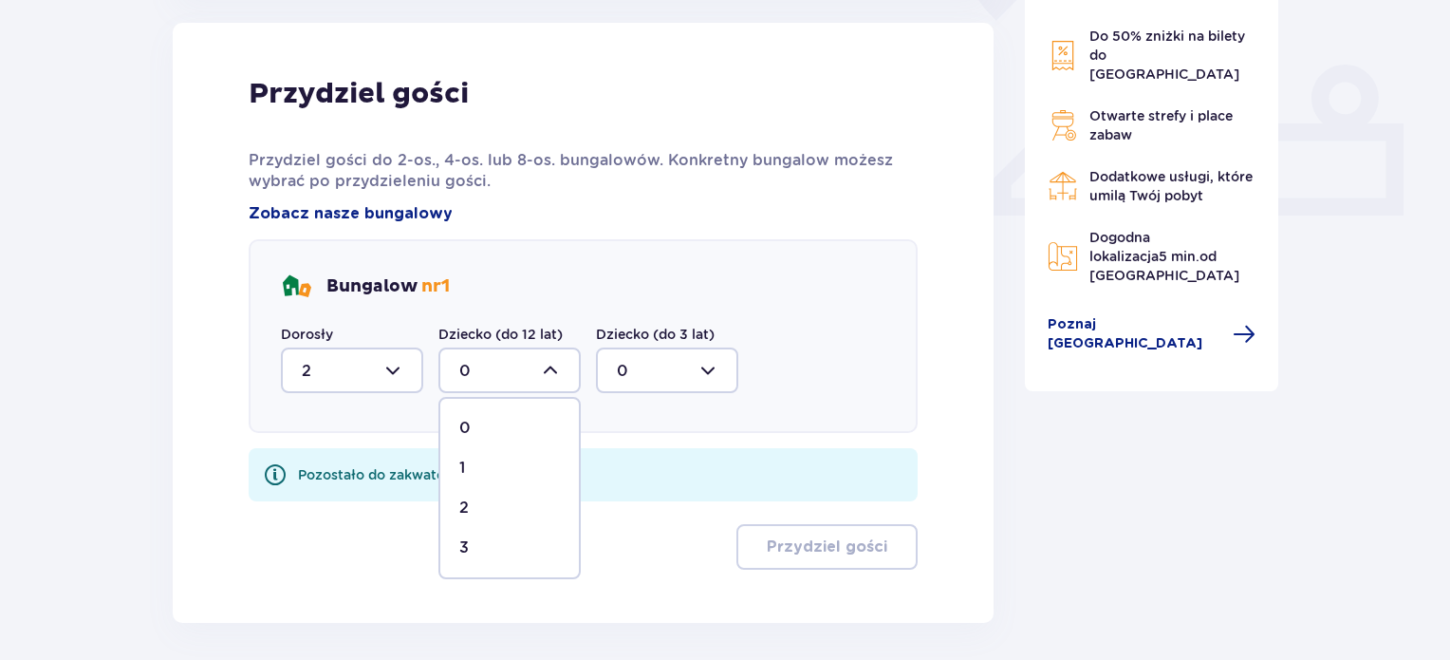
type input "3"
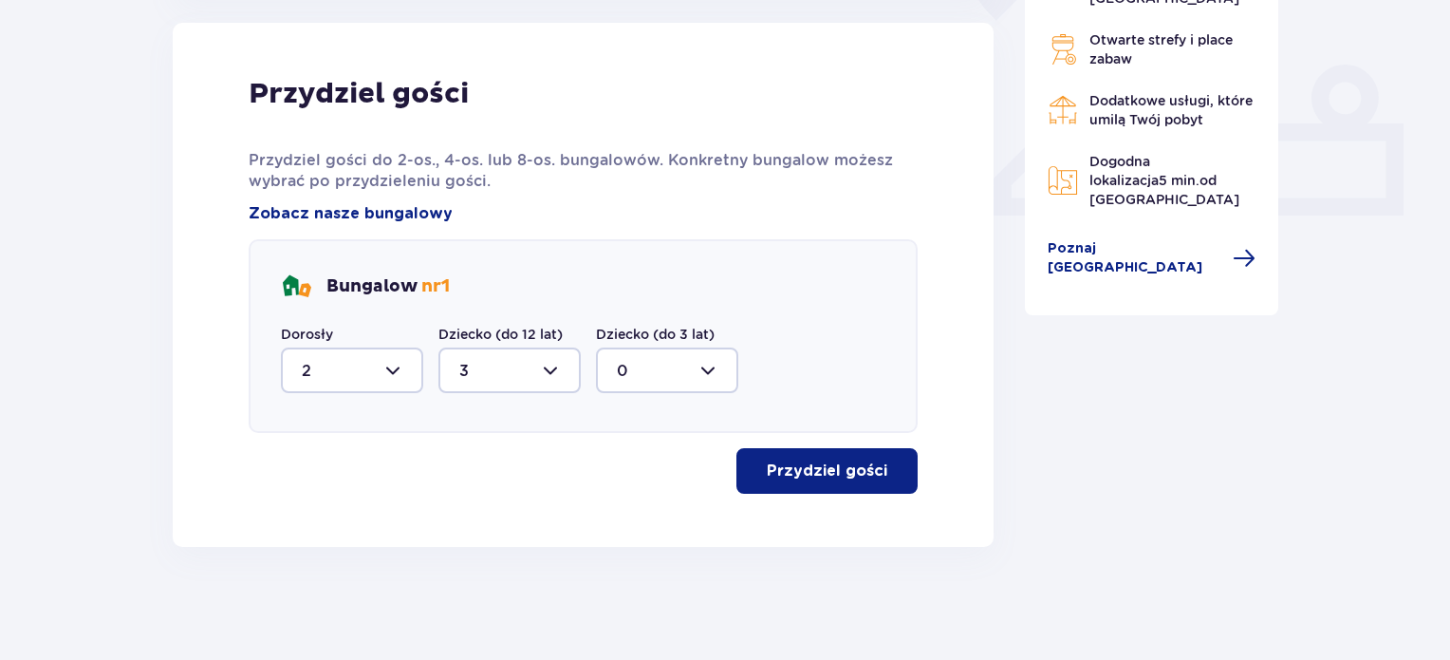
click at [814, 464] on p "Przydziel gości" at bounding box center [827, 470] width 121 height 21
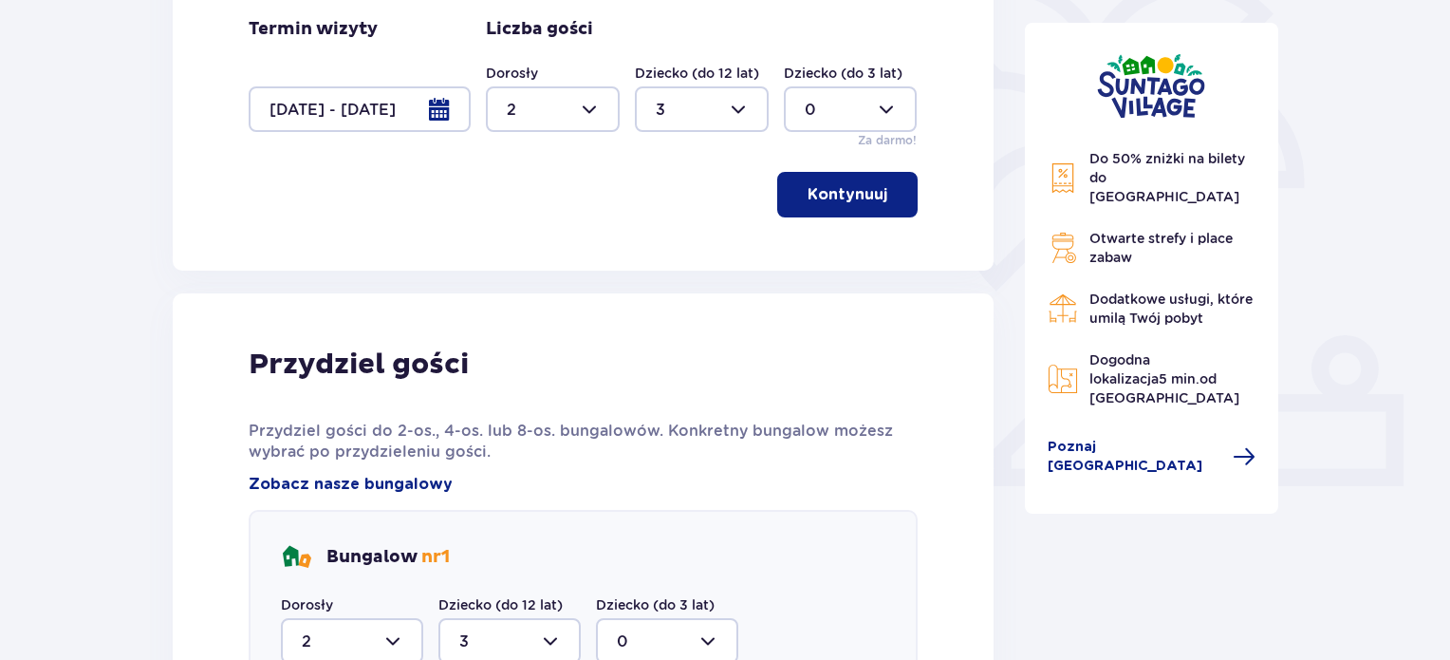
scroll to position [0, 0]
